Goal: Communication & Community: Ask a question

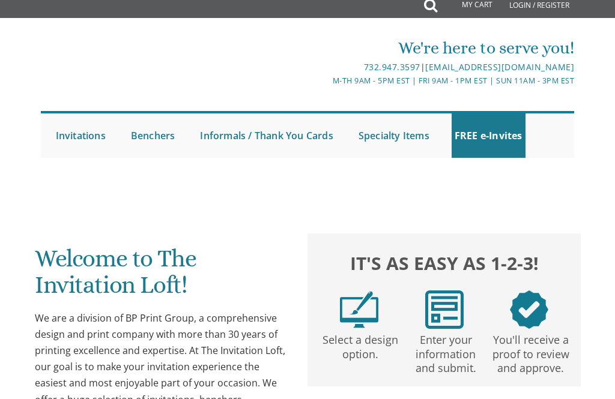
scroll to position [8, 0]
click at [317, 134] on link "Informals / Thank You Cards" at bounding box center [266, 135] width 139 height 44
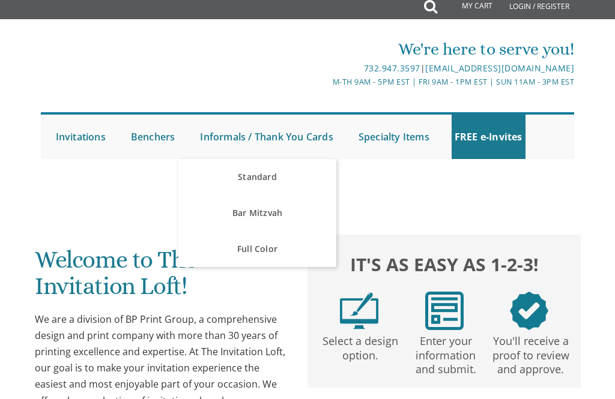
scroll to position [0, 0]
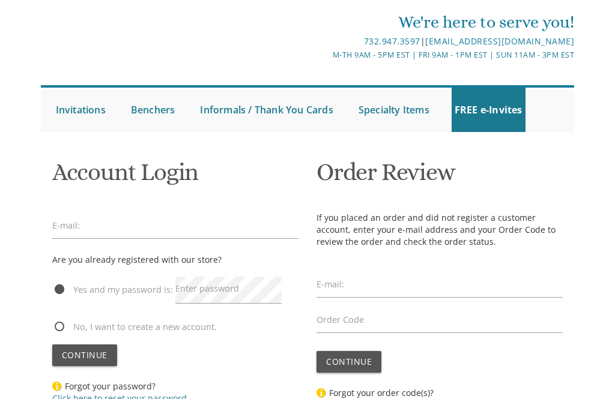
scroll to position [32, 0]
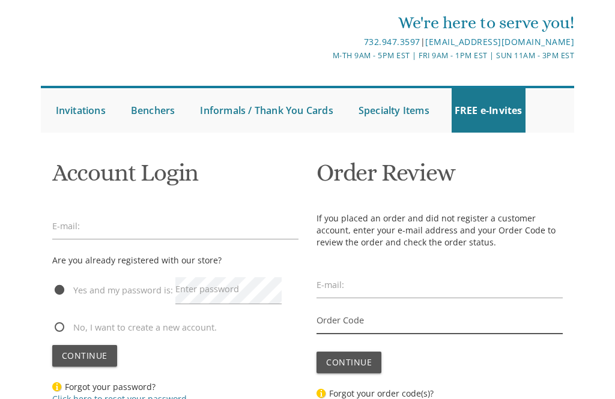
click at [388, 310] on input "Order Code" at bounding box center [439, 321] width 246 height 27
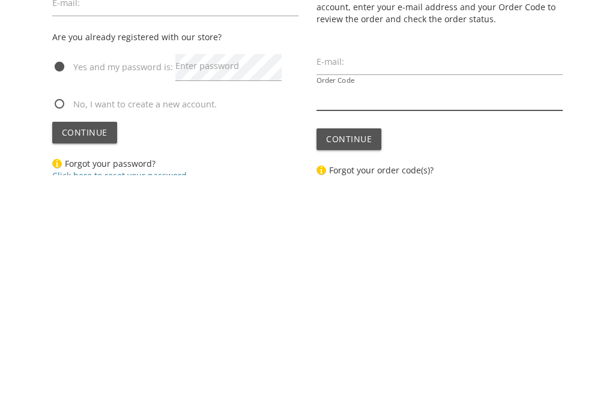
click at [403, 308] on input "Order Code" at bounding box center [439, 321] width 246 height 27
paste input "GZU3755772402"
type input "GZU3755772402"
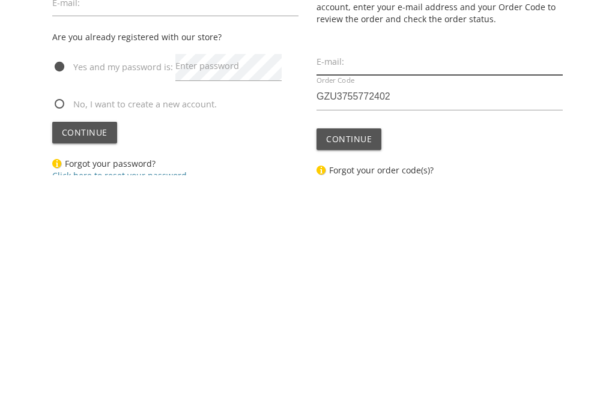
click at [376, 272] on input "email" at bounding box center [439, 285] width 246 height 27
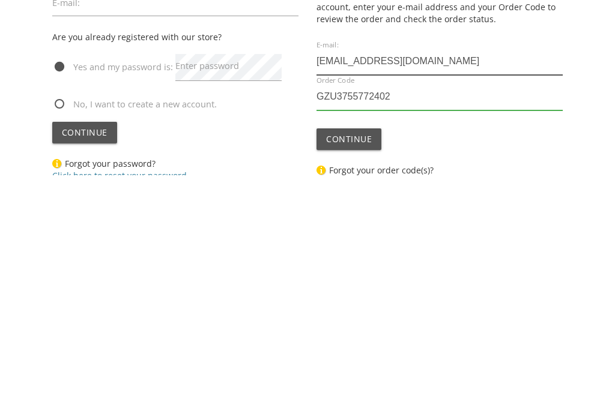
type input "beenawolman@gmail.com"
click at [366, 357] on span "Continue" at bounding box center [349, 362] width 46 height 11
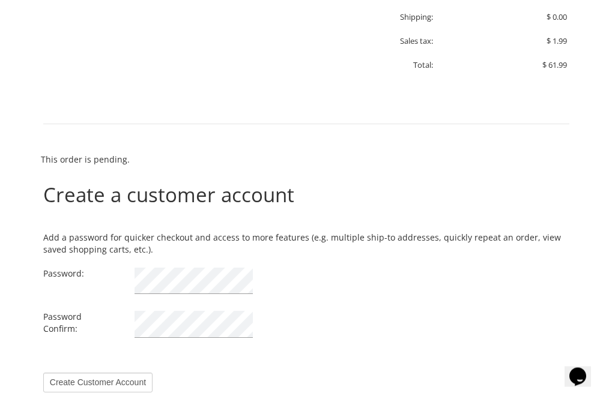
scroll to position [703, 0]
click at [586, 368] on icon "Chat widget" at bounding box center [577, 377] width 17 height 18
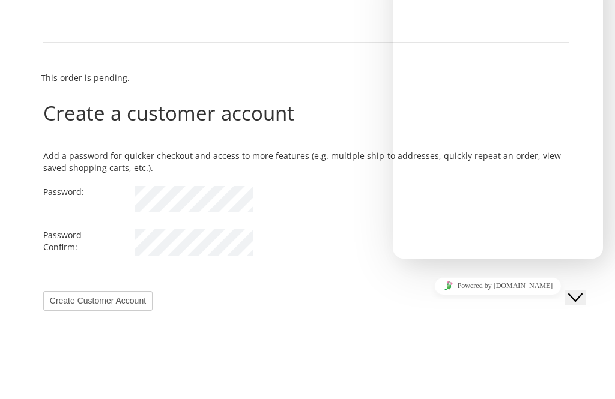
type input "[PERSON_NAME] T"
click at [481, 346] on input "* Email" at bounding box center [460, 352] width 106 height 13
type input "[EMAIL_ADDRESS][DOMAIN_NAME]"
click at [512, 370] on textarea "* Message" at bounding box center [461, 381] width 109 height 22
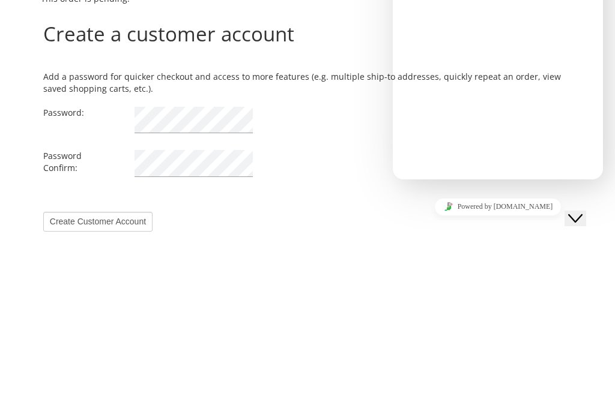
paste textarea "GZU3755772402"
type textarea "Hi, can I cancel my order? GZU3755772402"
click at [431, 332] on button "Submit" at bounding box center [414, 346] width 34 height 29
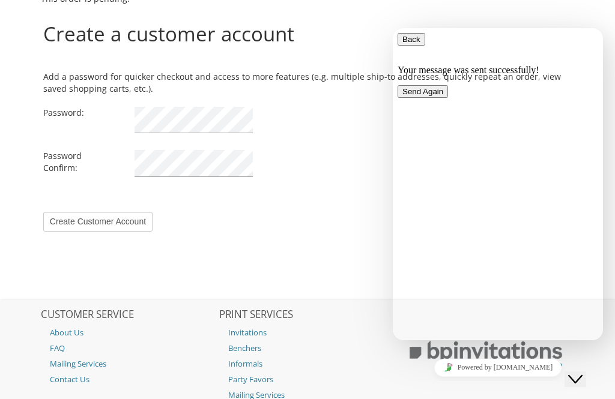
click at [402, 44] on icon "button" at bounding box center [402, 39] width 0 height 9
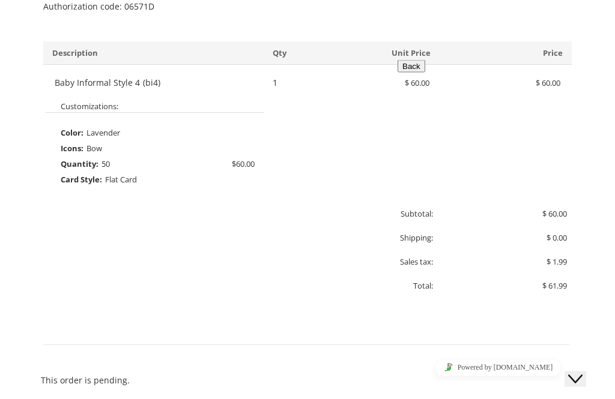
scroll to position [0, 0]
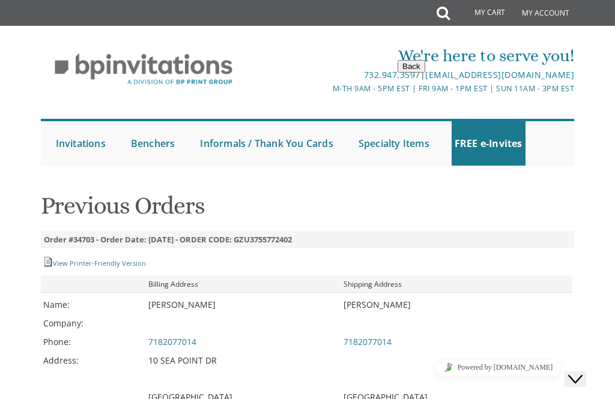
click at [542, 367] on span "Please fill out the form below and we will get back to you as soon as possible." at bounding box center [495, 377] width 196 height 21
